Goal: Transaction & Acquisition: Obtain resource

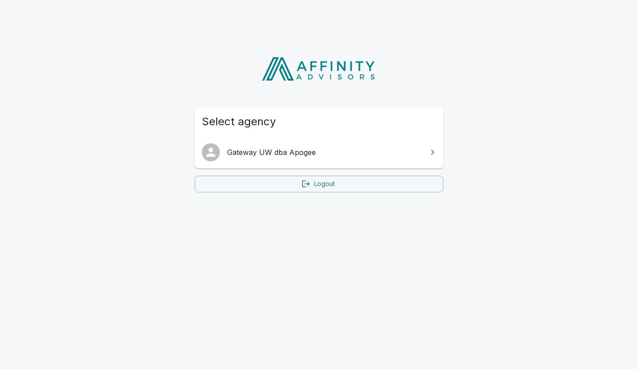
click at [346, 153] on span "Gateway UW dba Apogee" at bounding box center [324, 152] width 195 height 11
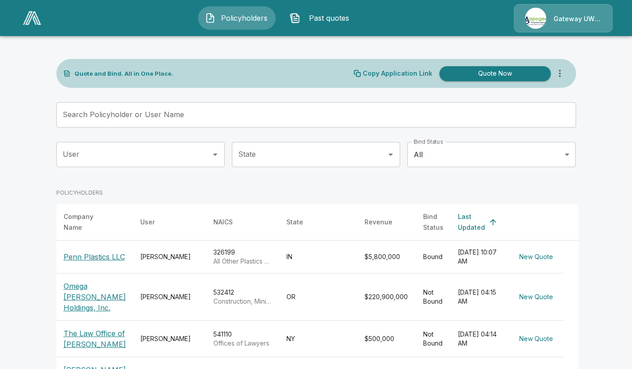
drag, startPoint x: 488, startPoint y: 74, endPoint x: 484, endPoint y: 82, distance: 8.9
click at [488, 74] on button "Quote Now" at bounding box center [494, 73] width 111 height 15
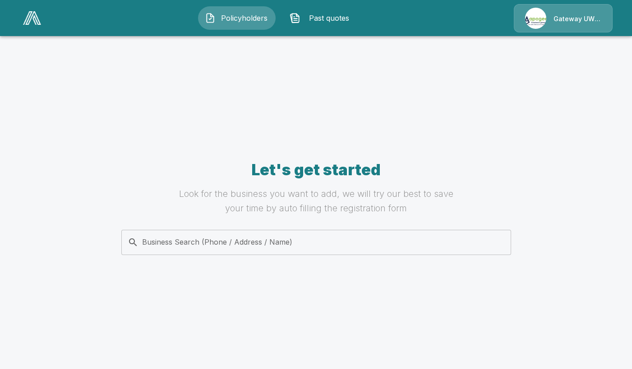
click at [279, 243] on div "Business Search (Phone / Address / Name) Business Search (Phone / Address / Nam…" at bounding box center [316, 242] width 390 height 25
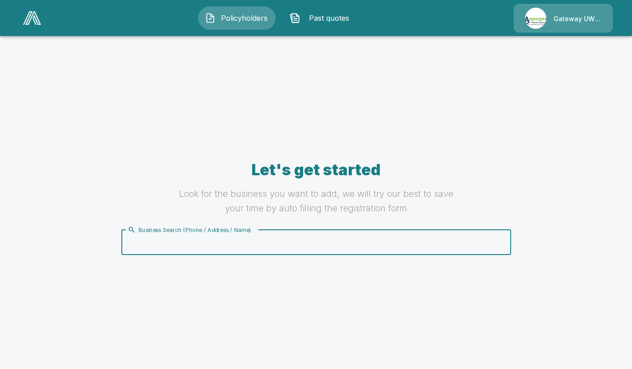
paste input "**********"
type input "**********"
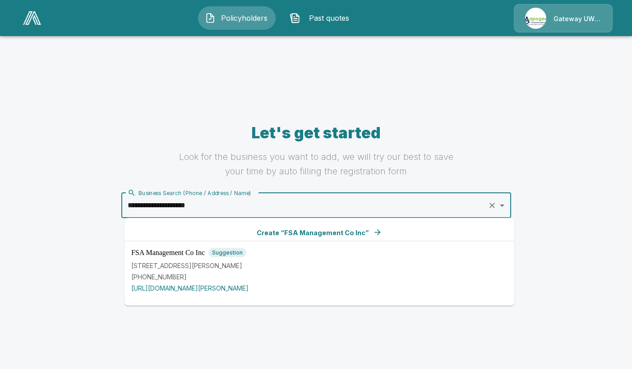
scroll to position [45, 0]
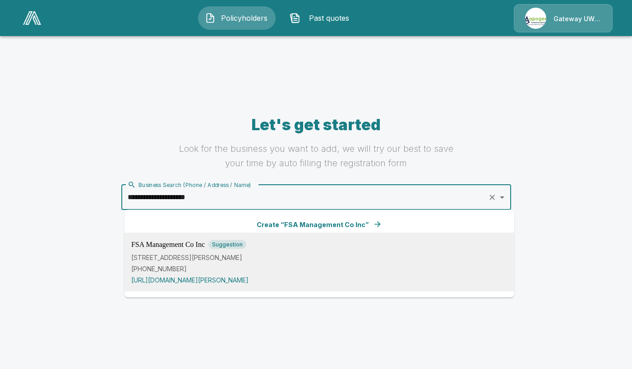
click at [245, 251] on div "FSA Management Co Inc Suggestion [STREET_ADDRESS][PERSON_NAME] [PHONE_NUMBER] […" at bounding box center [319, 262] width 376 height 45
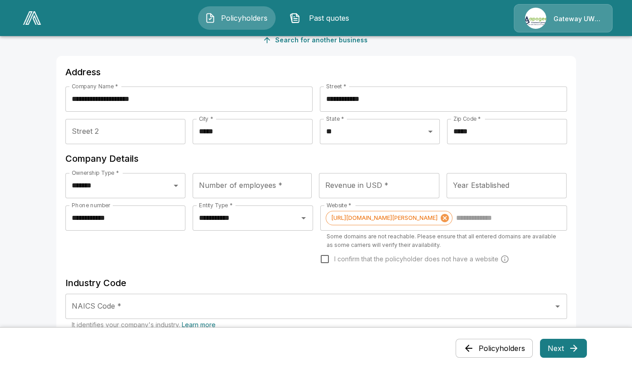
scroll to position [90, 0]
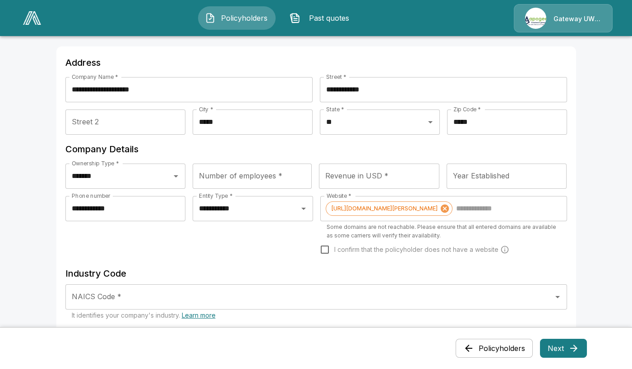
click at [235, 176] on input "Number of employees *" at bounding box center [252, 176] width 119 height 25
type input "**"
click at [317, 145] on h6 "Company Details" at bounding box center [315, 149] width 501 height 14
click at [358, 180] on input "Revenue in USD *" at bounding box center [379, 176] width 120 height 25
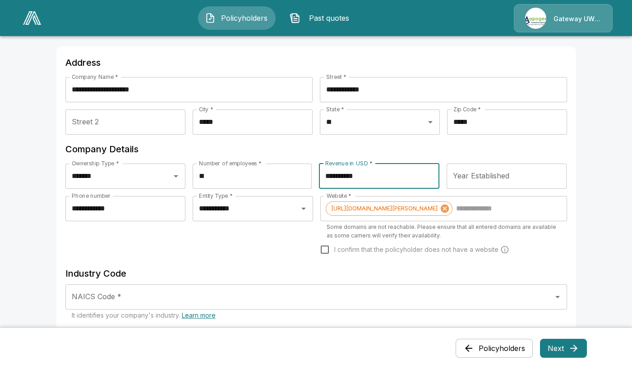
type input "**********"
click at [443, 207] on icon at bounding box center [444, 208] width 8 height 8
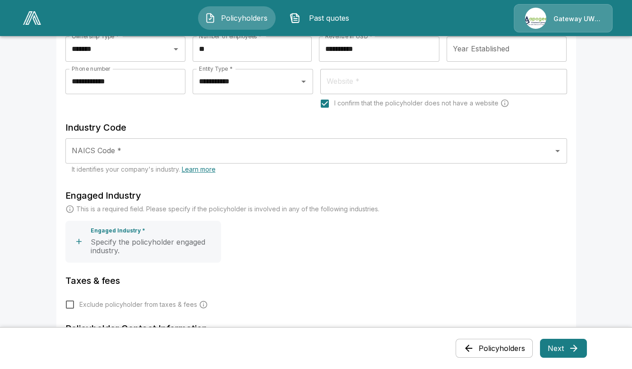
scroll to position [225, 0]
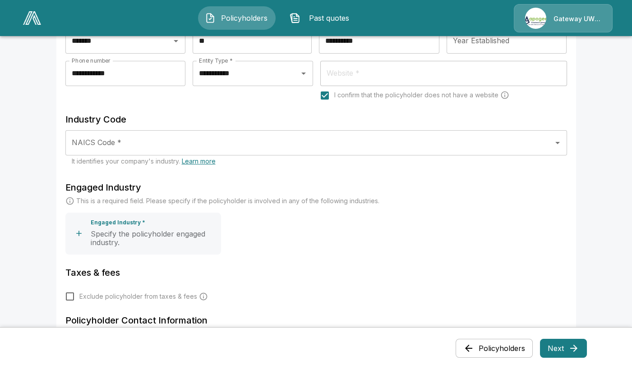
click at [204, 138] on input "NAICS Code *" at bounding box center [309, 142] width 480 height 17
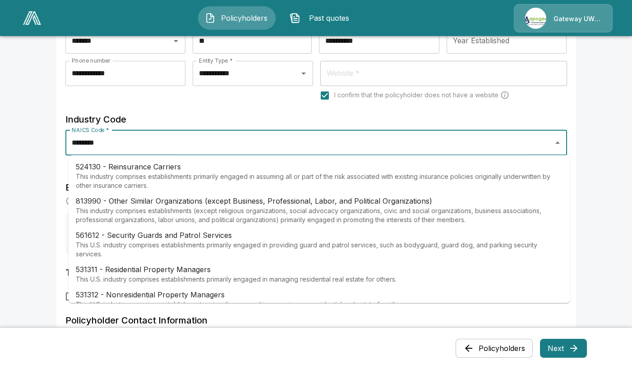
click at [208, 269] on p "531311 - Residential Property Managers" at bounding box center [236, 269] width 321 height 11
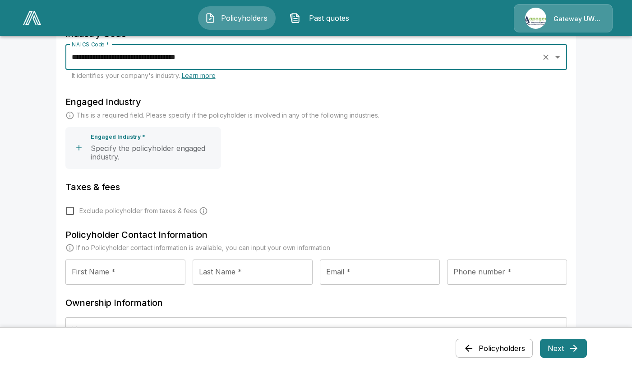
scroll to position [316, 0]
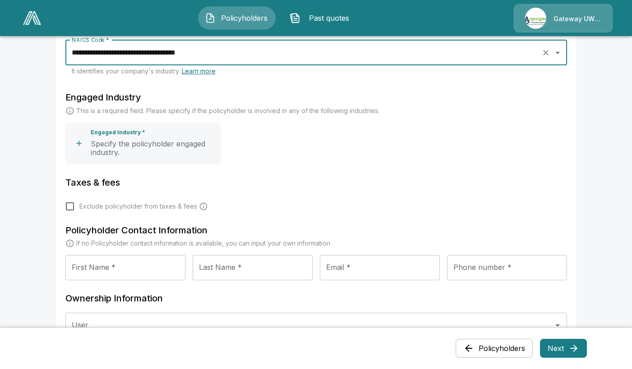
type input "**********"
click at [183, 158] on button "Engaged Industry * Specify the policyholder engaged industry." at bounding box center [143, 144] width 156 height 42
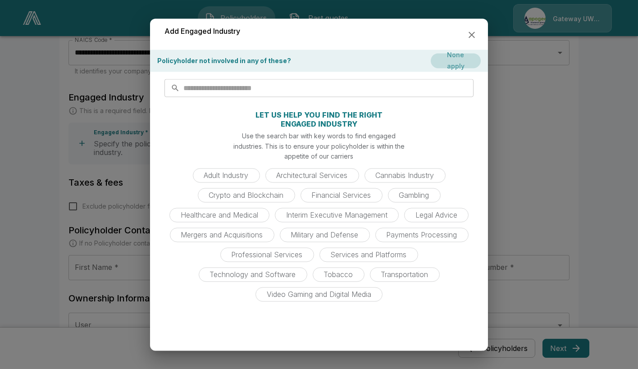
click at [454, 61] on button "None apply" at bounding box center [456, 61] width 50 height 15
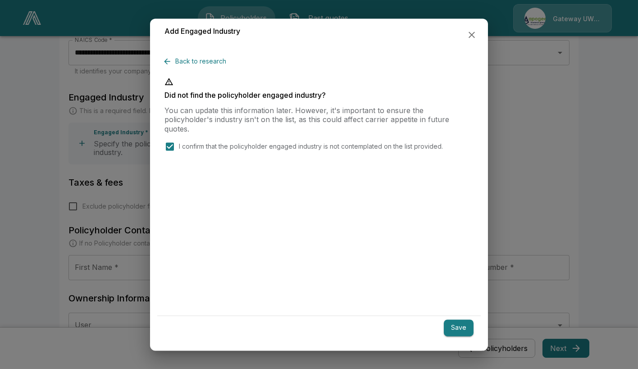
click at [465, 333] on button "Save" at bounding box center [459, 328] width 30 height 17
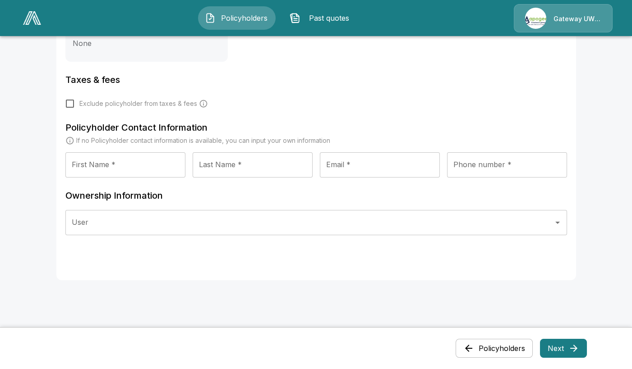
scroll to position [460, 0]
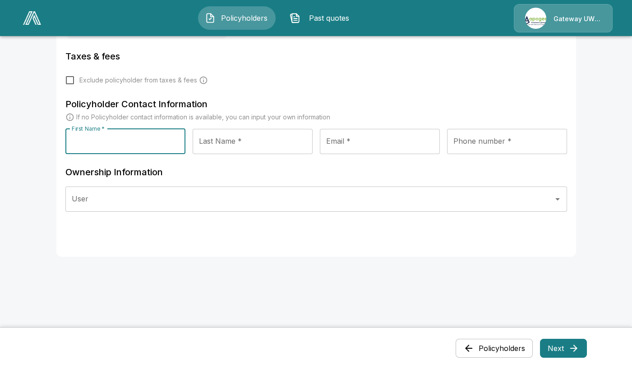
click at [119, 141] on input "First Name *" at bounding box center [125, 141] width 120 height 25
type input "*****"
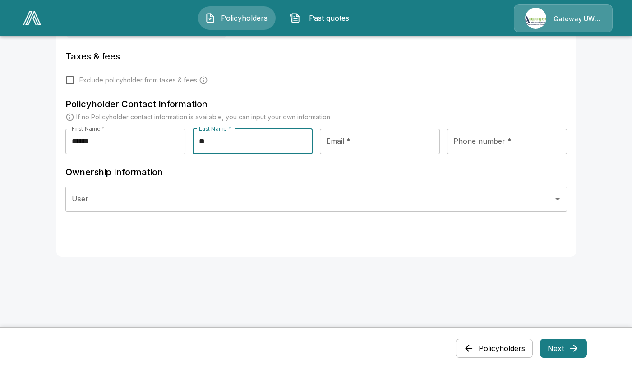
type input "*"
type input "********"
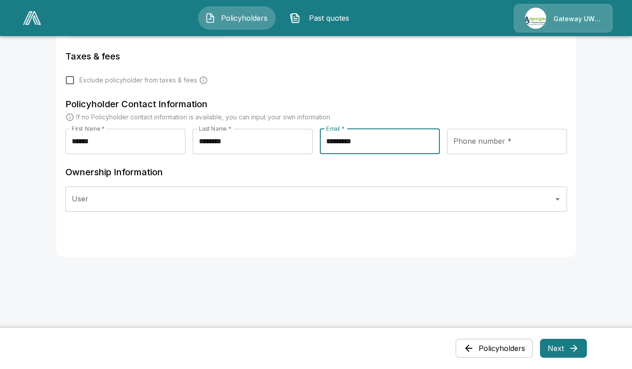
type input "**********"
click at [508, 147] on input "Phone number *" at bounding box center [507, 141] width 120 height 25
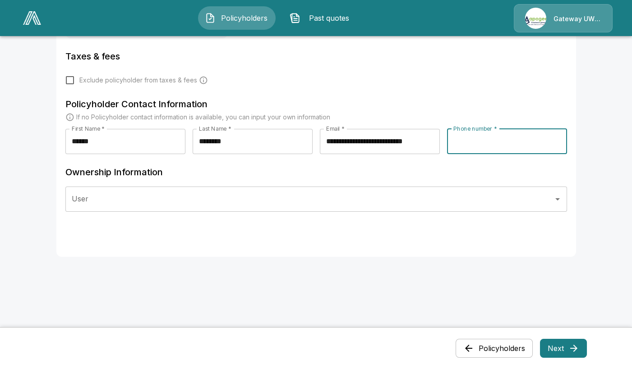
click at [490, 139] on input "Phone number *" at bounding box center [507, 141] width 120 height 25
type input "**********"
click at [197, 199] on input "User" at bounding box center [309, 199] width 480 height 17
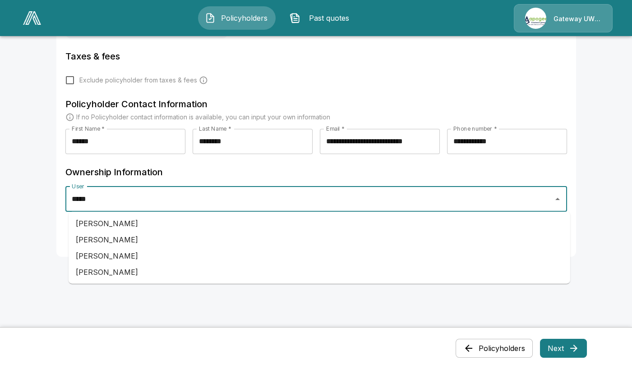
click at [104, 260] on li "[PERSON_NAME]" at bounding box center [319, 256] width 501 height 16
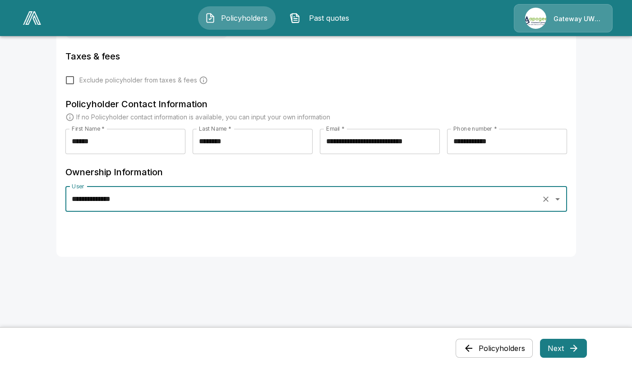
type input "**********"
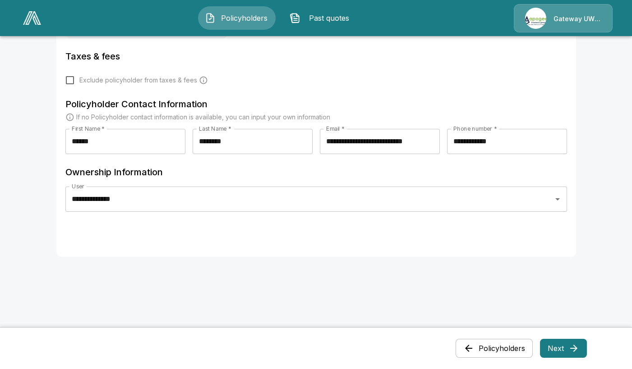
click at [564, 347] on button "Next" at bounding box center [563, 348] width 47 height 19
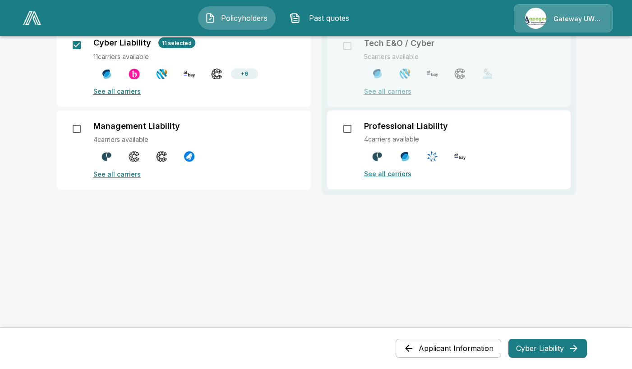
scroll to position [144, 0]
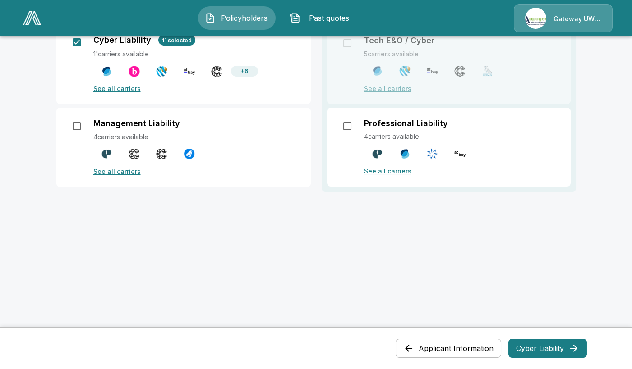
click at [546, 349] on button "Cyber Liability" at bounding box center [547, 348] width 78 height 19
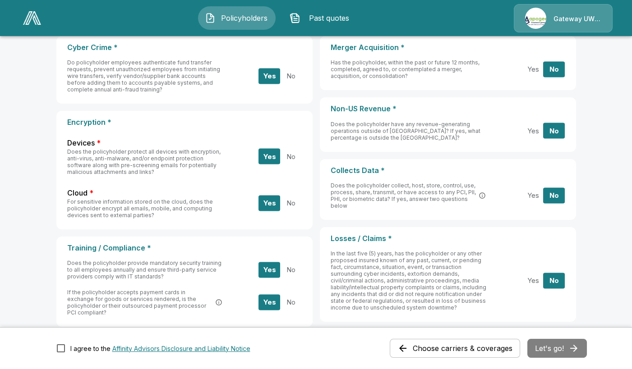
scroll to position [0, 0]
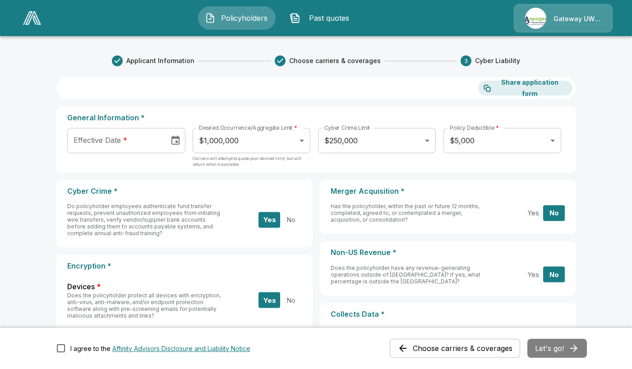
type input "**********"
click at [135, 138] on input "**********" at bounding box center [115, 140] width 96 height 25
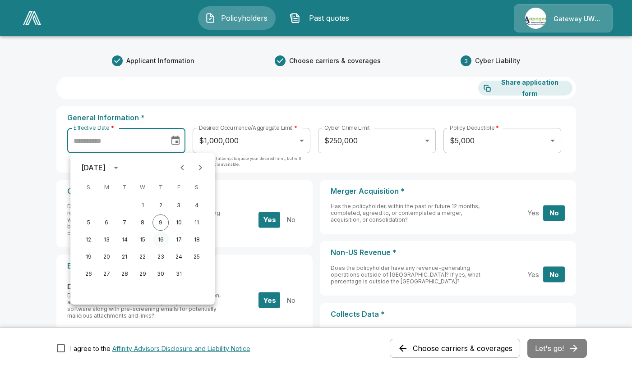
click at [162, 240] on button "16" at bounding box center [160, 240] width 16 height 16
type input "**********"
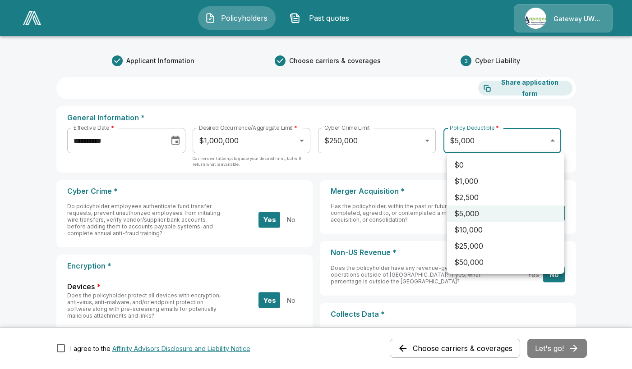
click at [492, 166] on li "$0" at bounding box center [505, 165] width 117 height 16
type input "*"
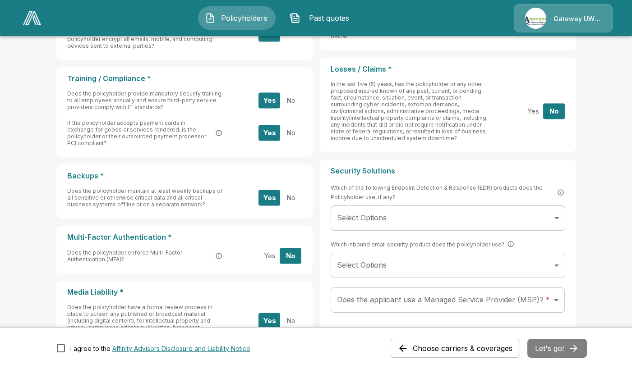
scroll to position [361, 0]
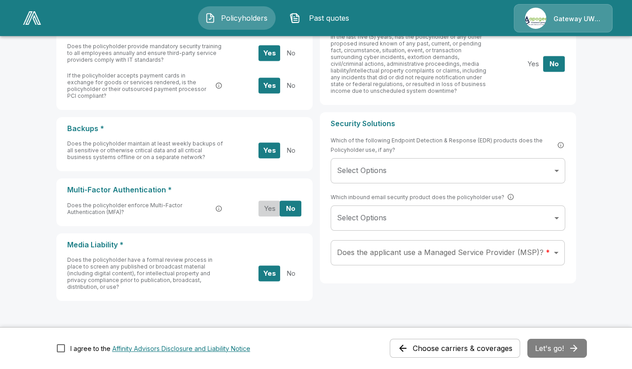
click at [271, 202] on button "Yes" at bounding box center [269, 209] width 22 height 16
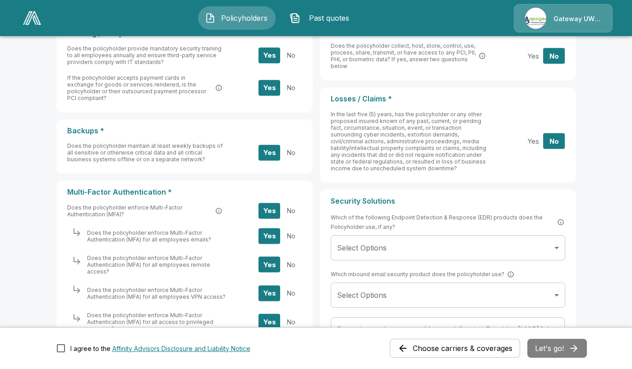
scroll to position [443, 0]
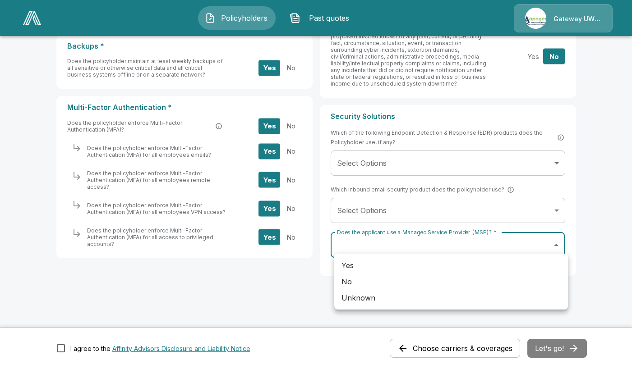
click at [357, 298] on li "Unknown" at bounding box center [451, 298] width 234 height 16
type input "*******"
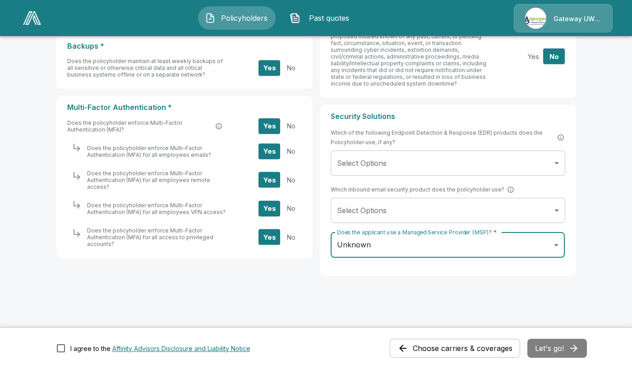
drag, startPoint x: 446, startPoint y: 288, endPoint x: 477, endPoint y: 303, distance: 34.9
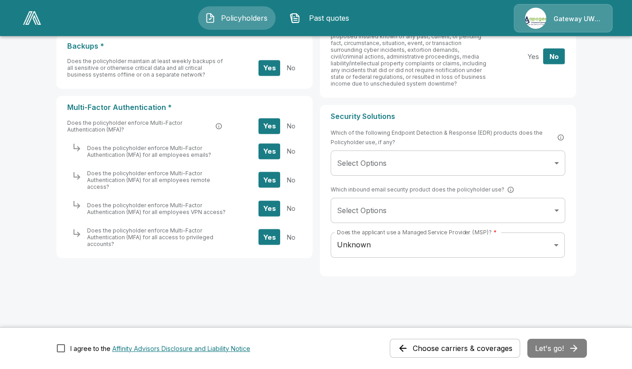
click at [229, 150] on div "Does the policyholder enforce Multi-Factor Authentication (MFA) for all employe…" at bounding box center [187, 151] width 230 height 19
drag, startPoint x: 210, startPoint y: 138, endPoint x: 77, endPoint y: 140, distance: 133.5
click at [79, 142] on div "Does the policyholder enforce Multi-Factor Authentication (MFA) for all employe…" at bounding box center [187, 151] width 230 height 19
click at [172, 170] on span "Does the policyholder enforce Multi-Factor Authentication (MFA) for all employe…" at bounding box center [148, 180] width 123 height 20
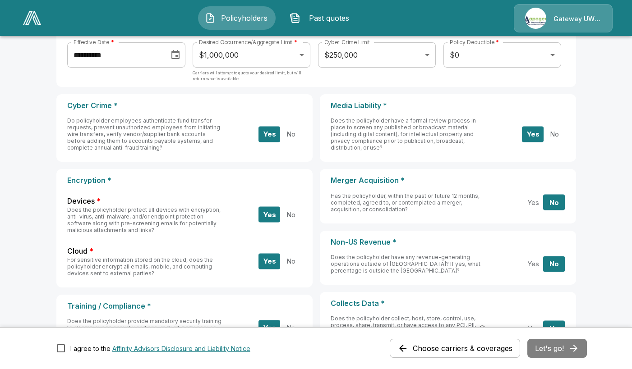
scroll to position [180, 0]
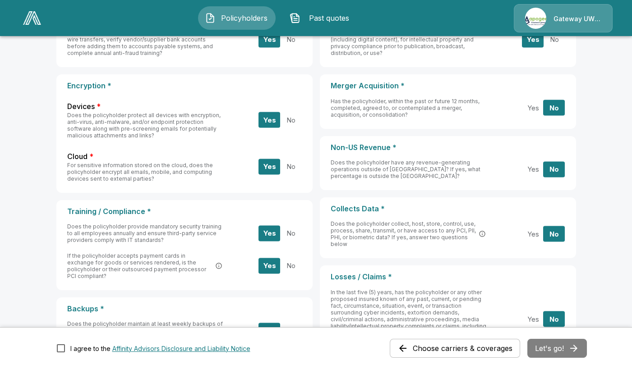
click at [553, 354] on div "Choose carriers & coverages Let's go!" at bounding box center [488, 348] width 197 height 19
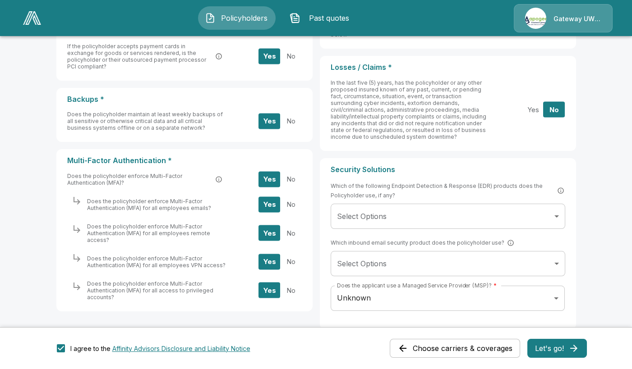
scroll to position [443, 0]
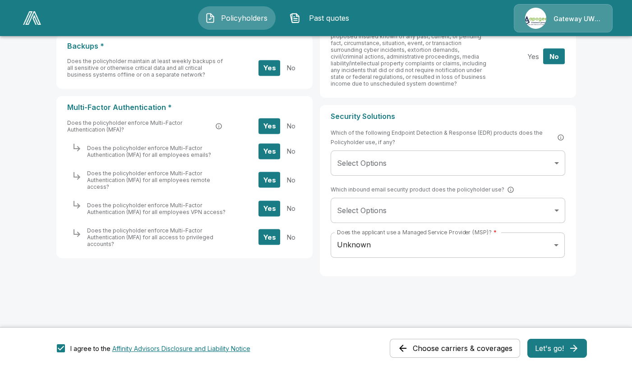
click at [570, 348] on button "Let's go!" at bounding box center [557, 348] width 60 height 19
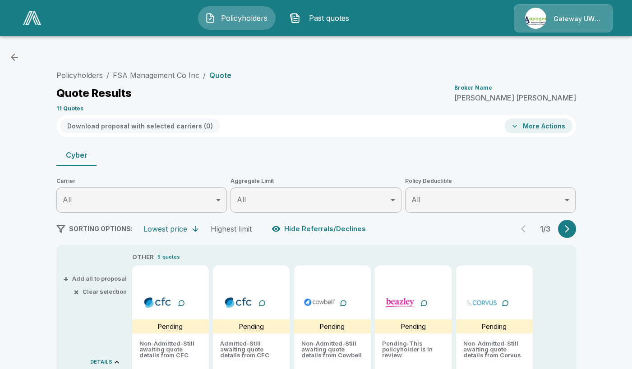
type input "*******"
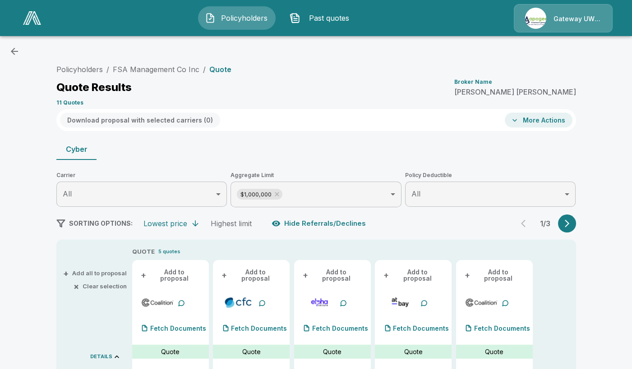
scroll to position [5, 0]
click at [571, 228] on icon "button" at bounding box center [566, 224] width 9 height 9
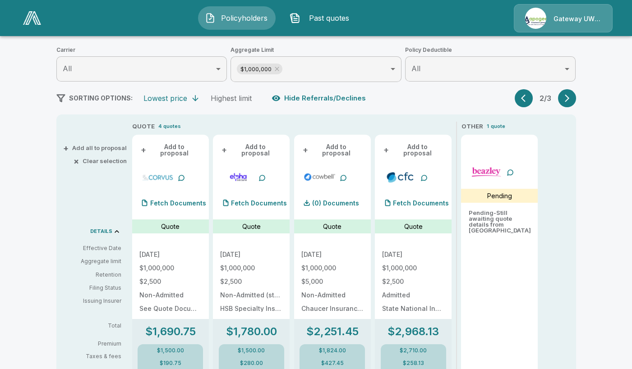
scroll to position [141, 0]
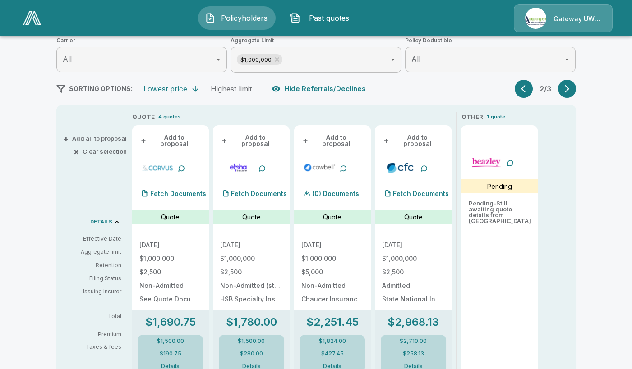
click at [573, 93] on button "button" at bounding box center [567, 89] width 18 height 18
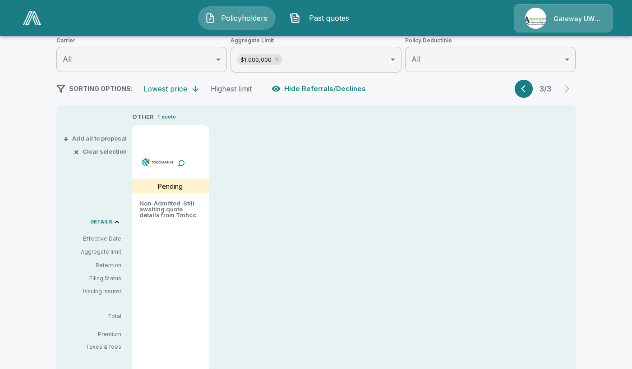
click at [521, 87] on button "button" at bounding box center [523, 89] width 18 height 18
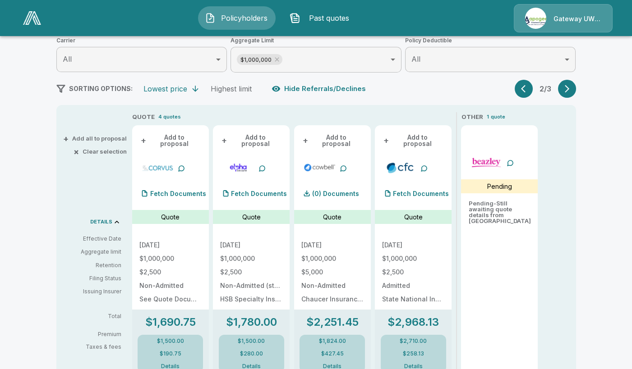
click at [522, 86] on button "button" at bounding box center [523, 89] width 18 height 18
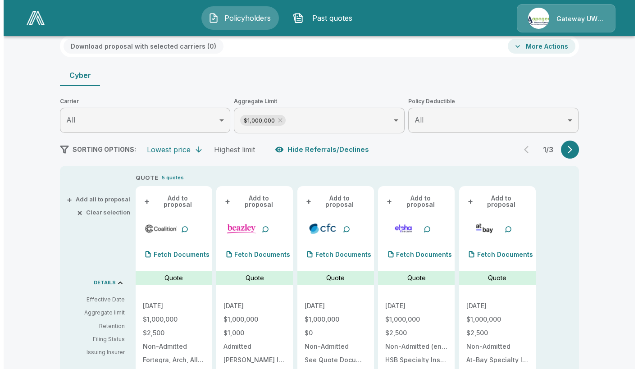
scroll to position [50, 0]
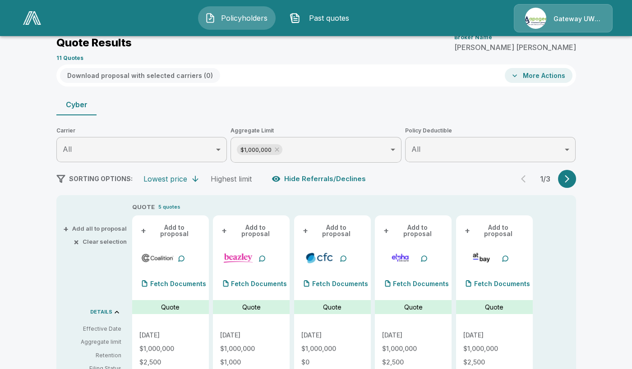
click at [546, 77] on button "More Actions" at bounding box center [538, 75] width 68 height 15
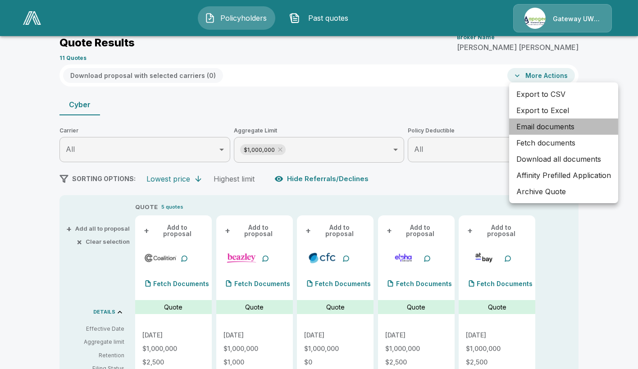
click at [532, 126] on li "Email documents" at bounding box center [563, 127] width 109 height 16
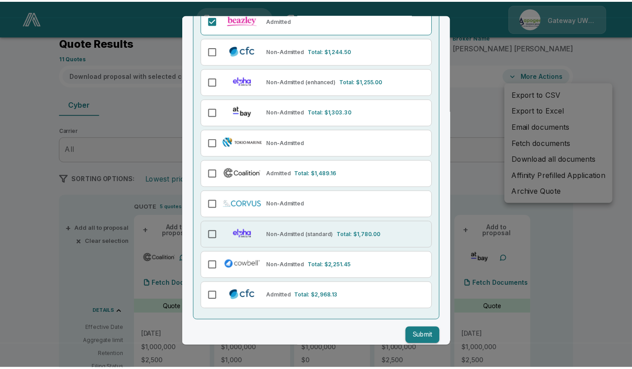
scroll to position [143, 0]
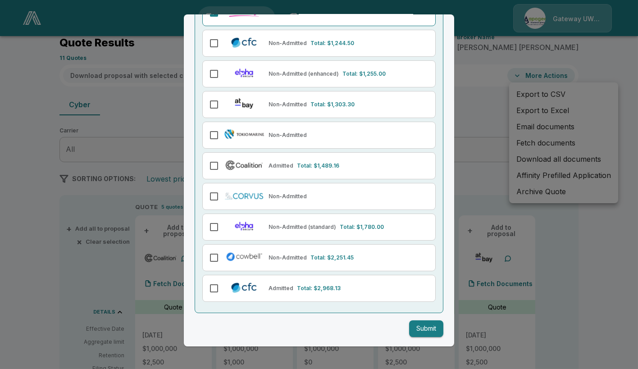
click at [421, 330] on button "Submit" at bounding box center [426, 329] width 34 height 17
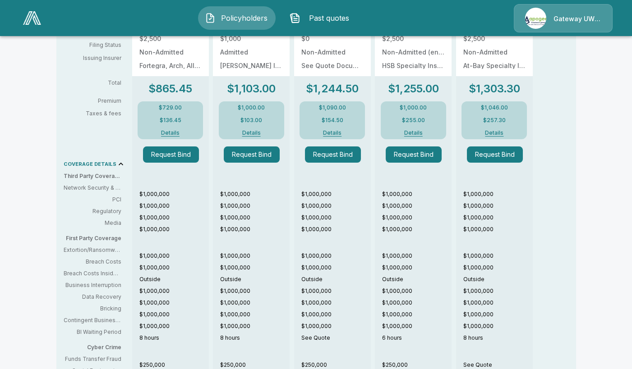
scroll to position [231, 0]
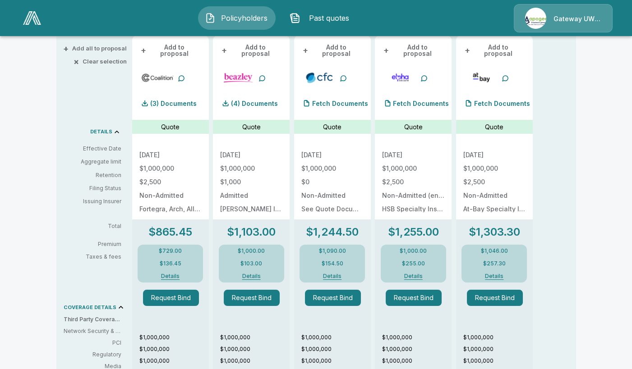
click at [252, 274] on button "Details" at bounding box center [251, 276] width 40 height 5
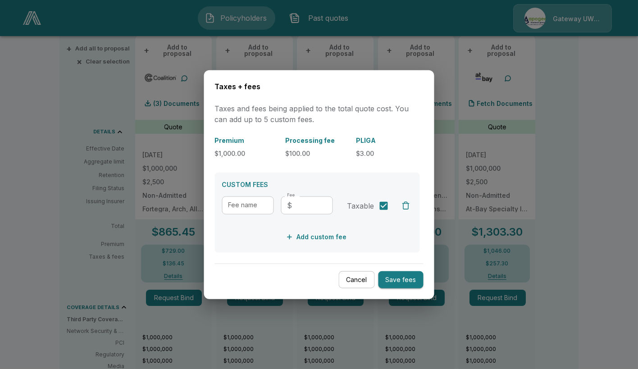
click at [365, 281] on button "Cancel" at bounding box center [357, 280] width 36 height 18
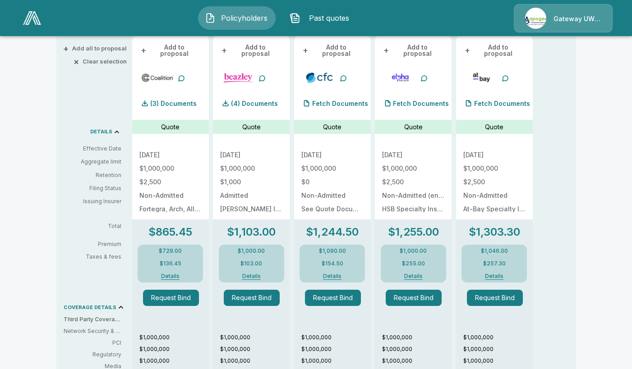
click at [165, 274] on button "Details" at bounding box center [170, 276] width 40 height 5
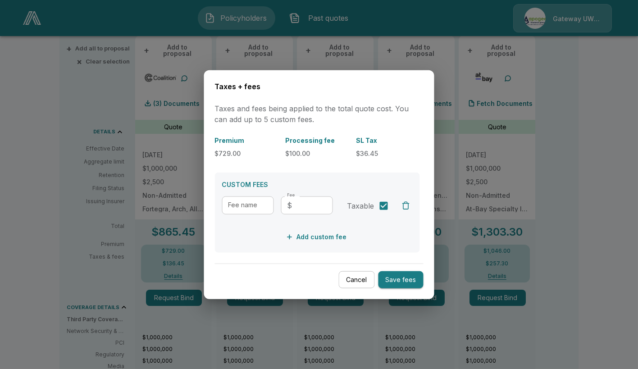
click at [355, 279] on button "Cancel" at bounding box center [357, 280] width 36 height 18
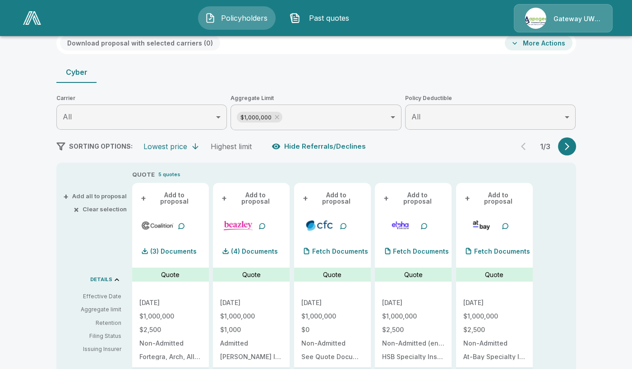
scroll to position [45, 0]
